Goal: Transaction & Acquisition: Purchase product/service

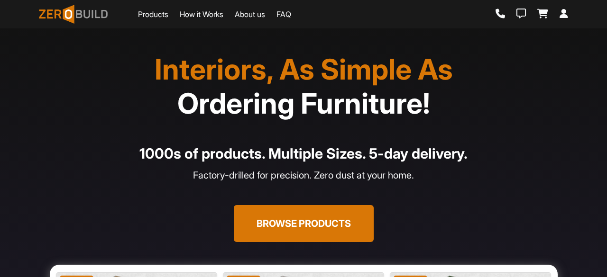
click at [333, 223] on button "Browse Products" at bounding box center [304, 223] width 140 height 37
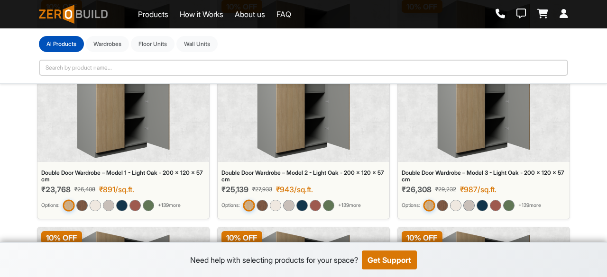
scroll to position [95, 0]
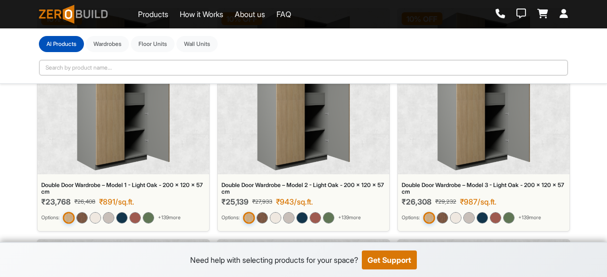
click at [116, 187] on div "Double Door Wardrobe – Model 1 - Light Oak - 200 x 120 x 57 cm" at bounding box center [123, 189] width 164 height 14
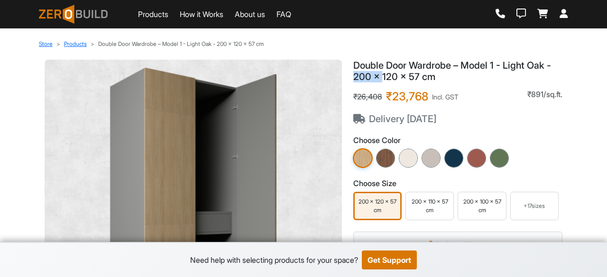
drag, startPoint x: 352, startPoint y: 77, endPoint x: 381, endPoint y: 77, distance: 29.4
click at [381, 77] on div "Double Door Wardrobe – Model 1 - Light Oak - 200 x 120 x 57 cm ₹26,408 ₹23,768 …" at bounding box center [457, 234] width 220 height 349
click at [427, 80] on h1 "Double Door Wardrobe – Model 1 - Light Oak - 200 x 120 x 57 cm" at bounding box center [457, 71] width 209 height 23
drag, startPoint x: 353, startPoint y: 76, endPoint x: 377, endPoint y: 78, distance: 23.8
click at [377, 78] on h1 "Double Door Wardrobe – Model 1 - Light Oak - 200 x 120 x 57 cm" at bounding box center [457, 71] width 209 height 23
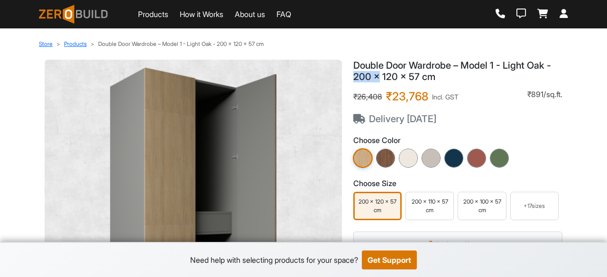
click at [365, 163] on img at bounding box center [363, 158] width 20 height 20
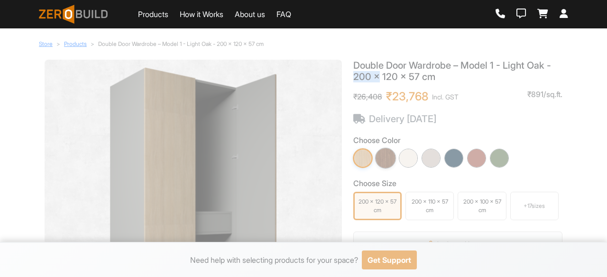
click at [390, 159] on img at bounding box center [385, 158] width 21 height 21
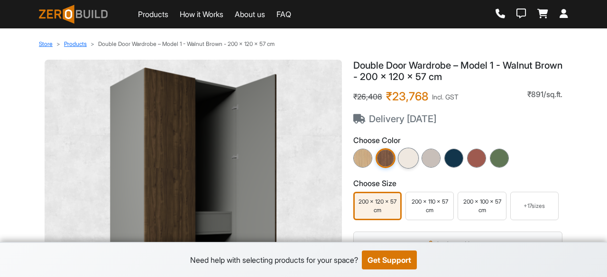
click at [409, 162] on img at bounding box center [408, 158] width 21 height 21
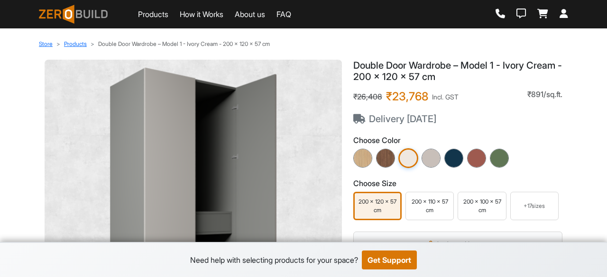
click at [268, 116] on img at bounding box center [193, 209] width 282 height 284
drag, startPoint x: 368, startPoint y: 61, endPoint x: 462, endPoint y: 68, distance: 93.6
click at [462, 68] on h1 "Double Door Wardrobe – Model 1 - Ivory Cream - 200 x 120 x 57 cm" at bounding box center [457, 71] width 209 height 23
click at [493, 92] on div "₹26,408 ₹23,768 Incl. GST Delivery [DATE] ₹891/sq.ft." at bounding box center [457, 107] width 209 height 35
click at [383, 154] on img at bounding box center [385, 158] width 21 height 21
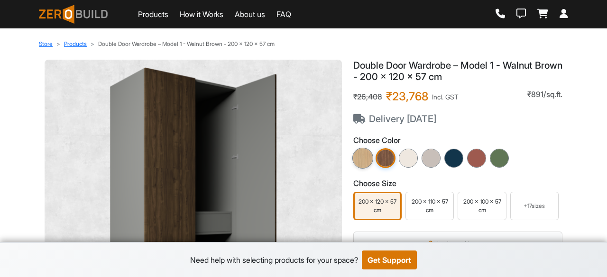
click at [361, 162] on img at bounding box center [362, 158] width 21 height 21
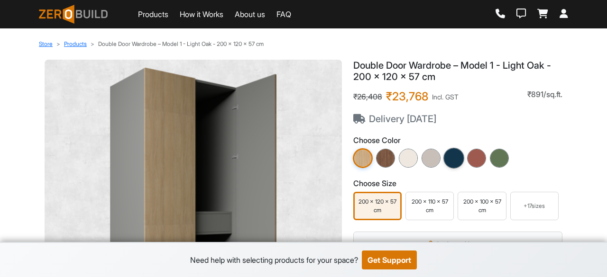
click at [450, 160] on img at bounding box center [453, 158] width 21 height 21
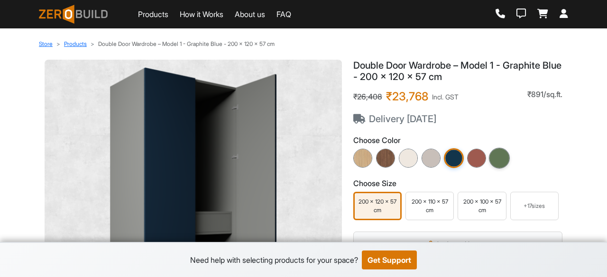
click at [502, 158] on img at bounding box center [499, 158] width 21 height 21
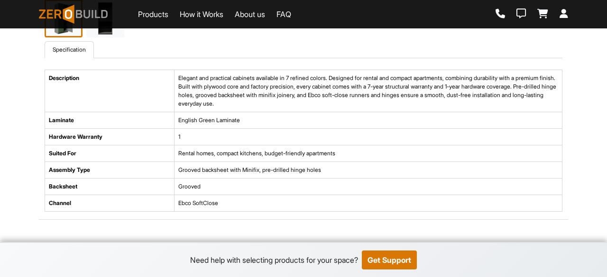
scroll to position [379, 0]
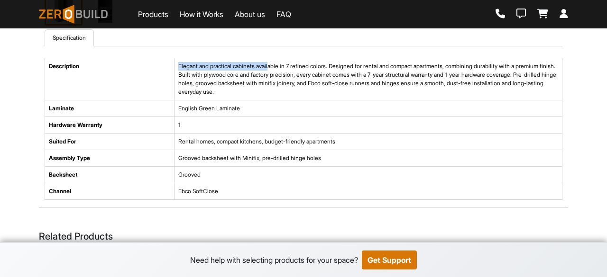
drag, startPoint x: 179, startPoint y: 67, endPoint x: 272, endPoint y: 66, distance: 93.4
click at [272, 66] on td "Elegant and practical cabinets available in 7 refined colors. Designed for rent…" at bounding box center [368, 79] width 388 height 42
click at [324, 67] on td "Elegant and practical cabinets available in 7 refined colors. Designed for rent…" at bounding box center [368, 79] width 388 height 42
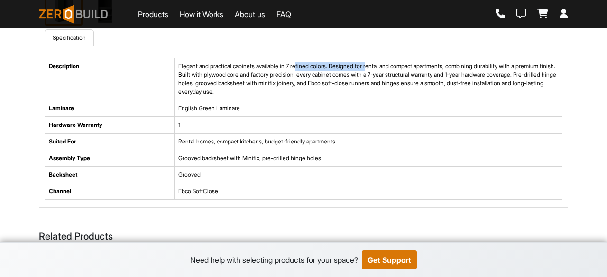
drag, startPoint x: 301, startPoint y: 63, endPoint x: 376, endPoint y: 65, distance: 74.9
click at [376, 65] on td "Elegant and practical cabinets available in 7 refined colors. Designed for rent…" at bounding box center [368, 79] width 388 height 42
drag, startPoint x: 417, startPoint y: 71, endPoint x: 498, endPoint y: 73, distance: 81.0
click at [498, 73] on td "Elegant and practical cabinets available in 7 refined colors. Designed for rent…" at bounding box center [368, 79] width 388 height 42
drag, startPoint x: 274, startPoint y: 115, endPoint x: 245, endPoint y: 113, distance: 28.5
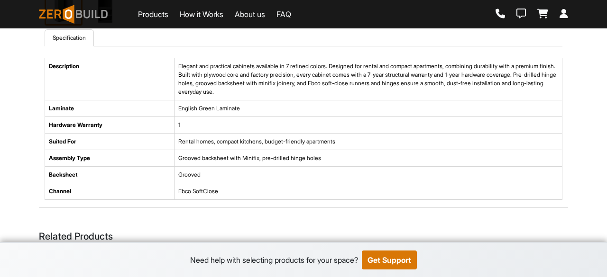
click at [273, 115] on td "English Green Laminate" at bounding box center [368, 108] width 388 height 17
drag, startPoint x: 245, startPoint y: 112, endPoint x: 184, endPoint y: 111, distance: 61.6
click at [184, 111] on td "English Green Laminate" at bounding box center [368, 108] width 388 height 17
click at [206, 139] on td "Rental homes, compact kitchens, budget-friendly apartments" at bounding box center [368, 142] width 388 height 17
drag, startPoint x: 183, startPoint y: 142, endPoint x: 288, endPoint y: 143, distance: 105.2
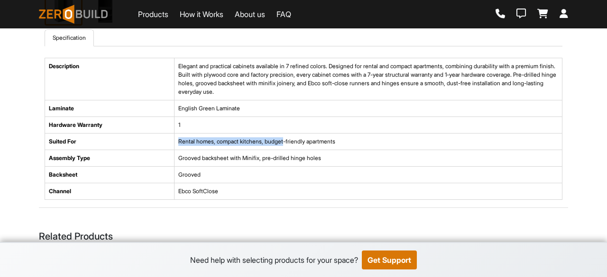
click at [288, 143] on td "Rental homes, compact kitchens, budget-friendly apartments" at bounding box center [368, 142] width 388 height 17
click at [203, 169] on td "Grooved" at bounding box center [368, 175] width 388 height 17
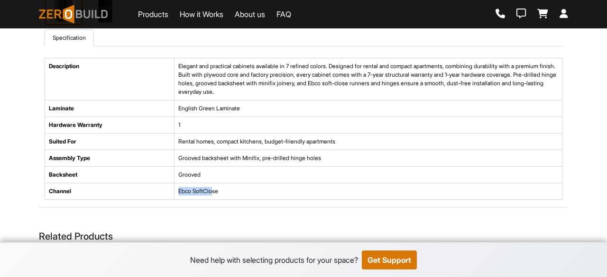
drag, startPoint x: 212, startPoint y: 197, endPoint x: 97, endPoint y: 190, distance: 115.3
click at [97, 190] on tr "Channel Ebco SoftClose" at bounding box center [303, 191] width 517 height 17
click at [222, 193] on td "Ebco SoftClose" at bounding box center [368, 191] width 388 height 17
drag, startPoint x: 219, startPoint y: 192, endPoint x: 165, endPoint y: 192, distance: 54.5
click at [165, 192] on tr "Channel Ebco SoftClose" at bounding box center [303, 191] width 517 height 17
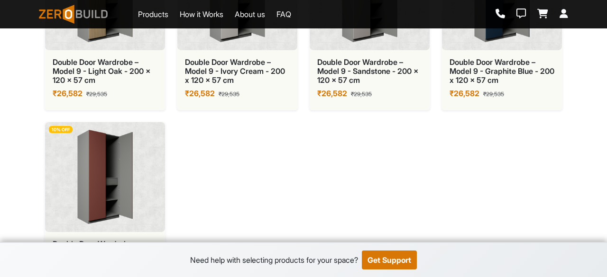
scroll to position [3625, 0]
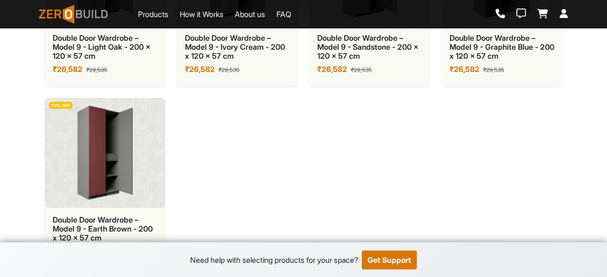
click at [159, 15] on link "Products" at bounding box center [153, 14] width 30 height 11
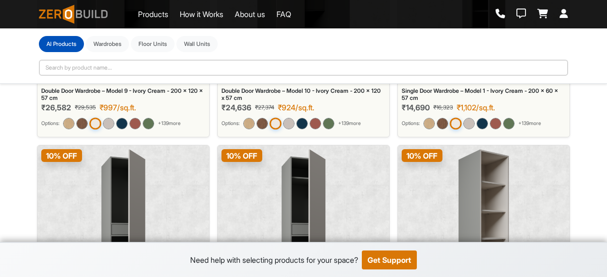
scroll to position [7113, 0]
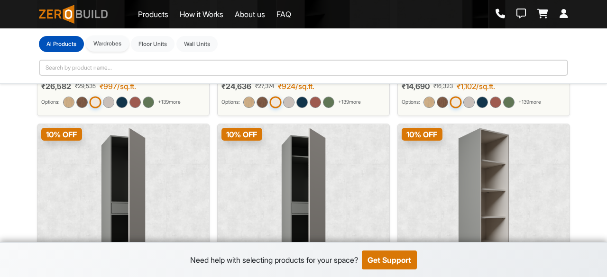
click at [96, 44] on button "Wardrobes" at bounding box center [107, 44] width 43 height 16
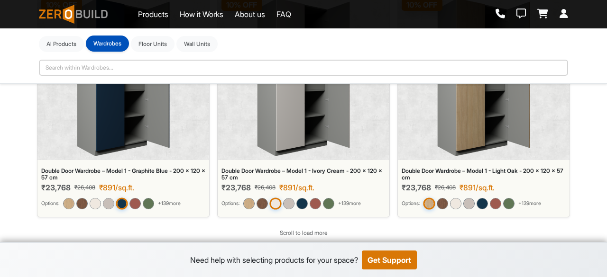
scroll to position [430, 0]
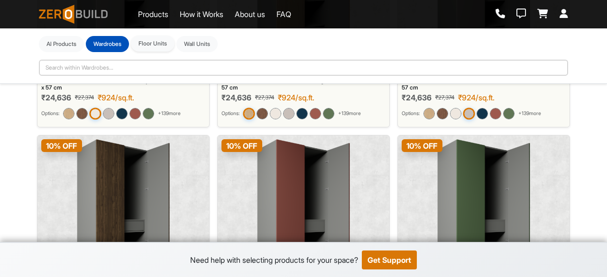
click at [170, 42] on button "Floor Units" at bounding box center [153, 44] width 44 height 16
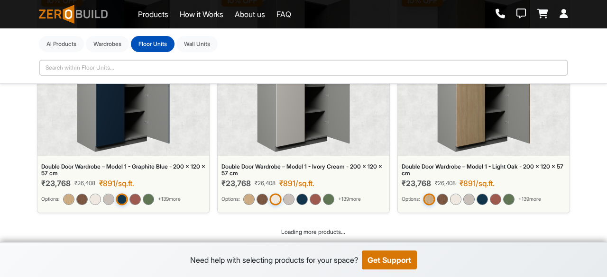
scroll to position [836, 0]
click at [203, 42] on button "Wall Units" at bounding box center [196, 44] width 41 height 16
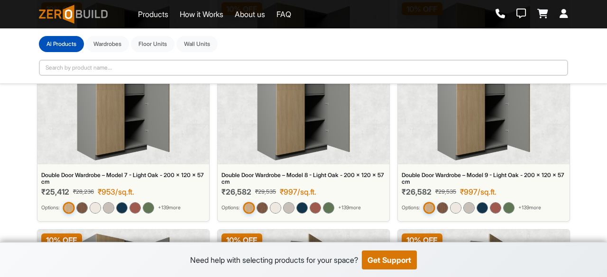
scroll to position [569, 0]
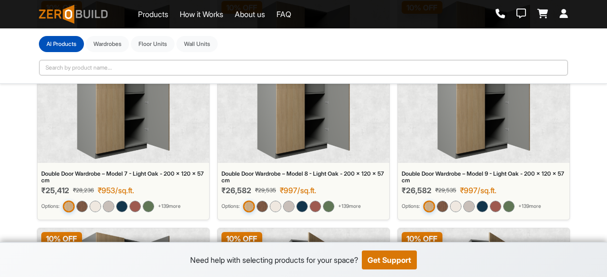
click at [321, 167] on div "Double Door Wardrobe – Model 8 - Light Oak - 200 x 120 x 57 cm ₹26,582 ₹29,535 …" at bounding box center [304, 193] width 172 height 53
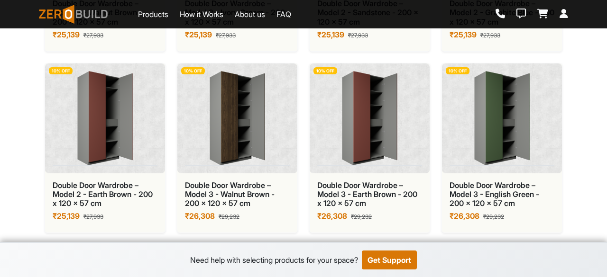
scroll to position [1497, 0]
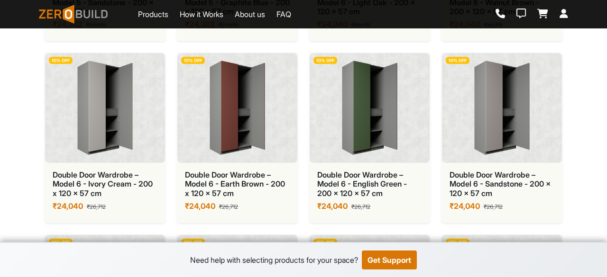
scroll to position [2597, 0]
